Goal: Obtain resource: Obtain resource

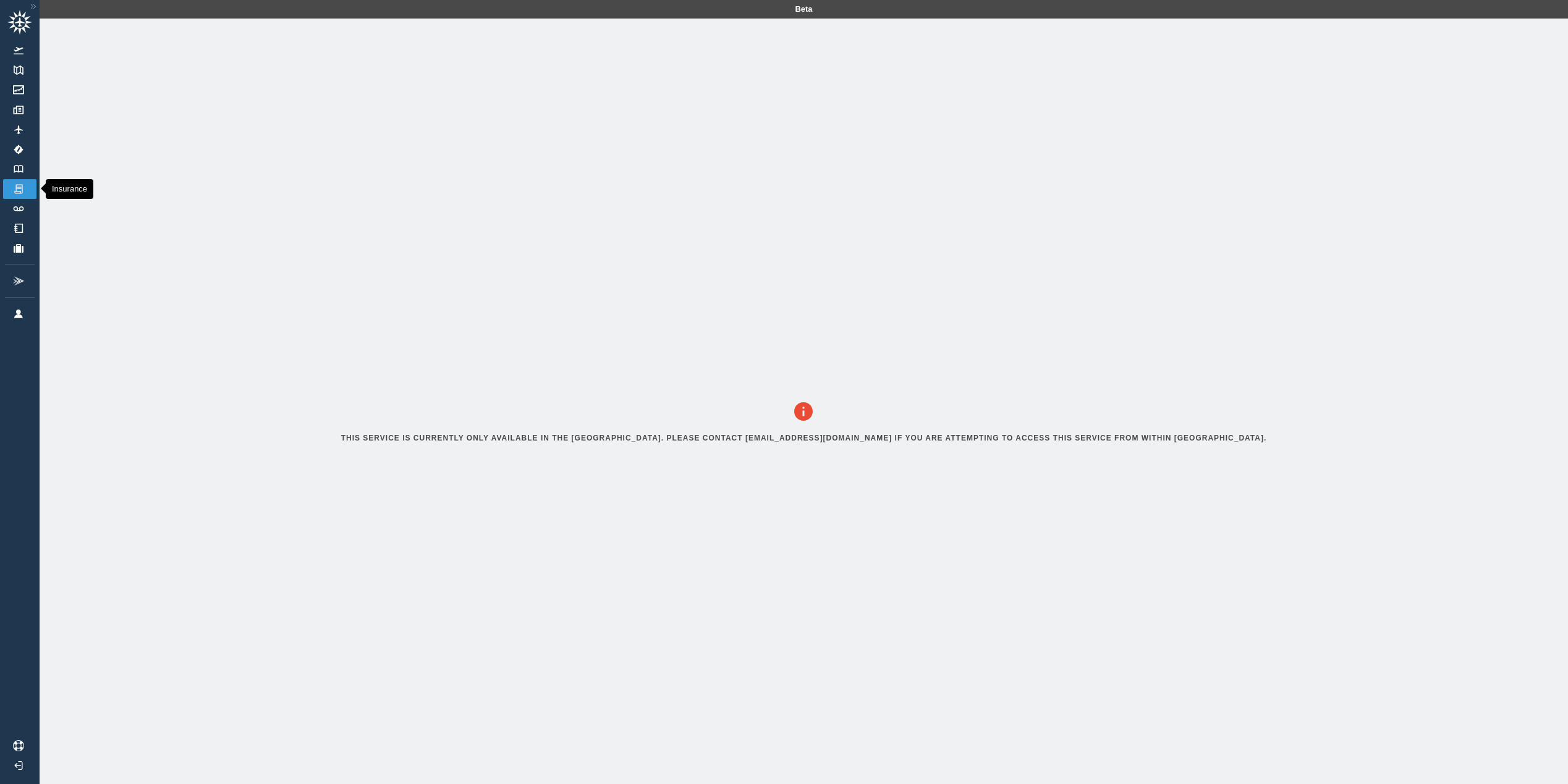
click at [12, 184] on img at bounding box center [19, 189] width 14 height 11
click at [21, 283] on img at bounding box center [19, 282] width 14 height 10
